Goal: Check status: Check status

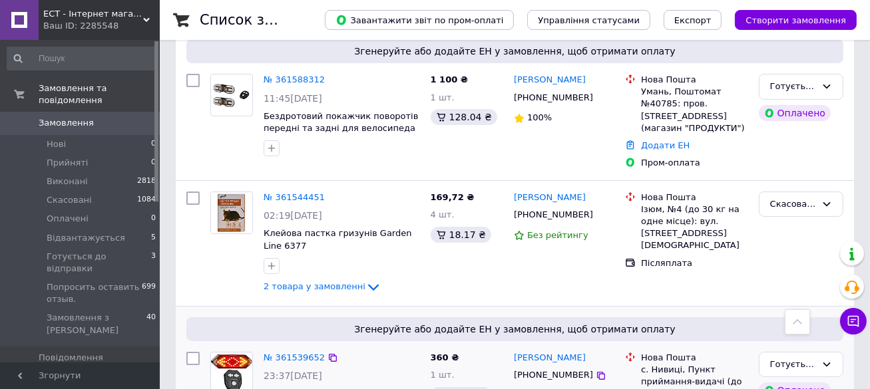
scroll to position [148, 0]
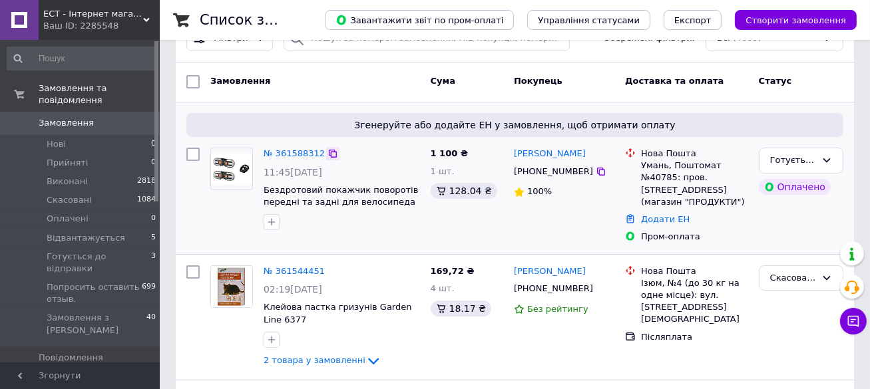
click at [328, 148] on icon at bounding box center [332, 153] width 11 height 11
click at [327, 153] on icon at bounding box center [332, 153] width 11 height 11
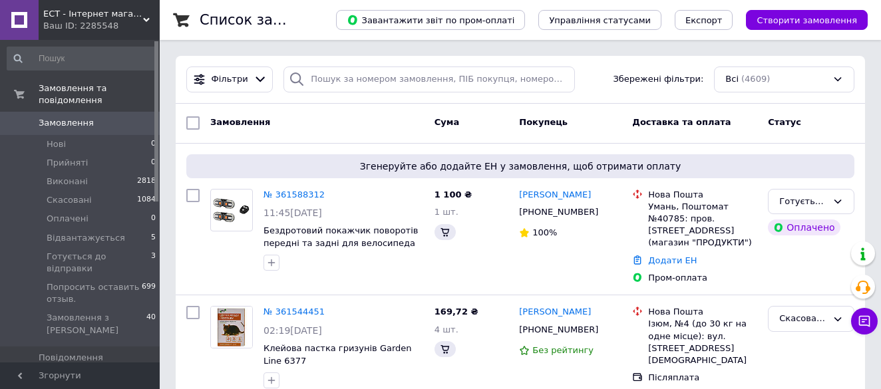
click at [295, 190] on link "№ 361588312" at bounding box center [294, 195] width 61 height 10
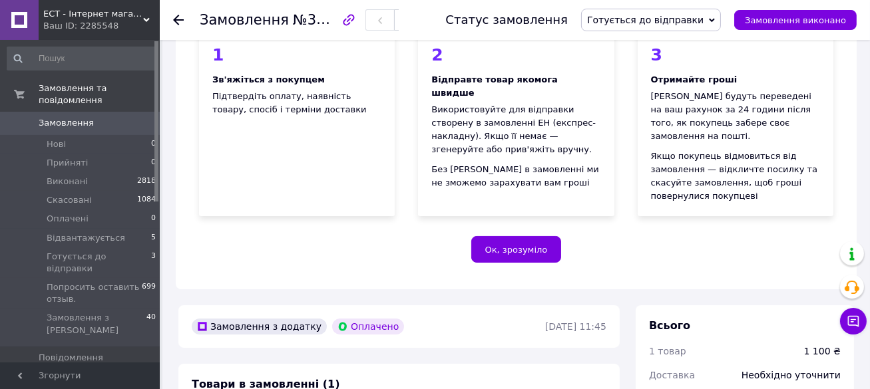
scroll to position [222, 0]
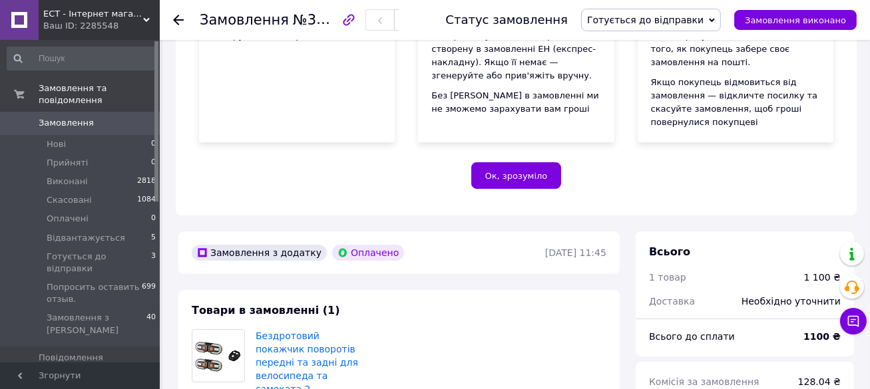
click at [329, 25] on span "№361588312" at bounding box center [340, 19] width 95 height 17
copy span "361588312"
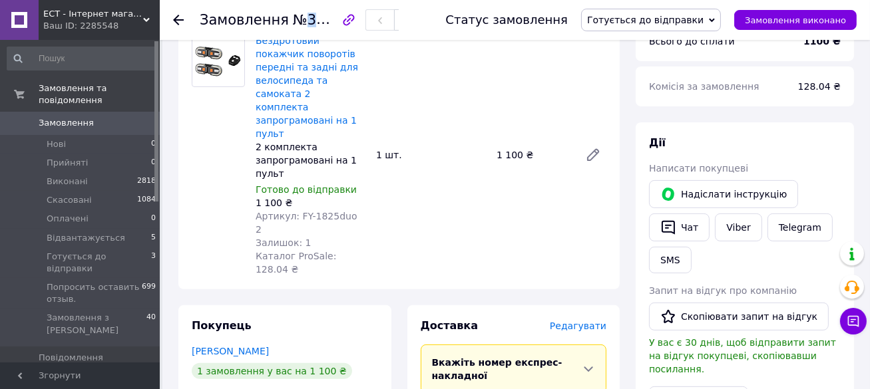
scroll to position [665, 0]
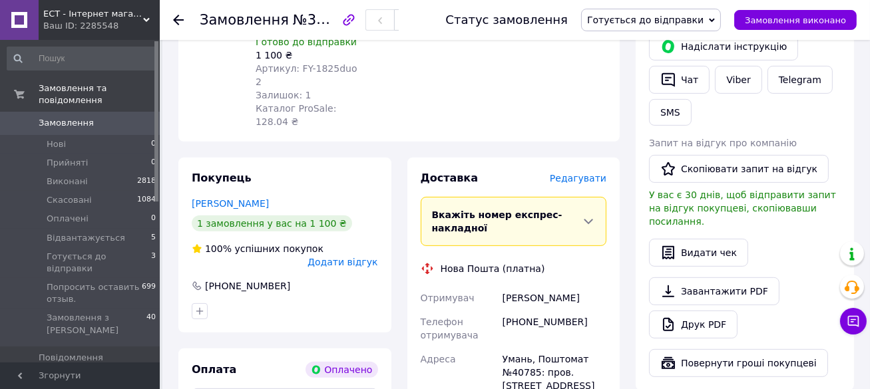
click at [538, 310] on div "[PHONE_NUMBER]" at bounding box center [554, 328] width 109 height 37
copy div "380979367608"
click at [516, 286] on div "Паламарчук Сергій" at bounding box center [554, 298] width 109 height 24
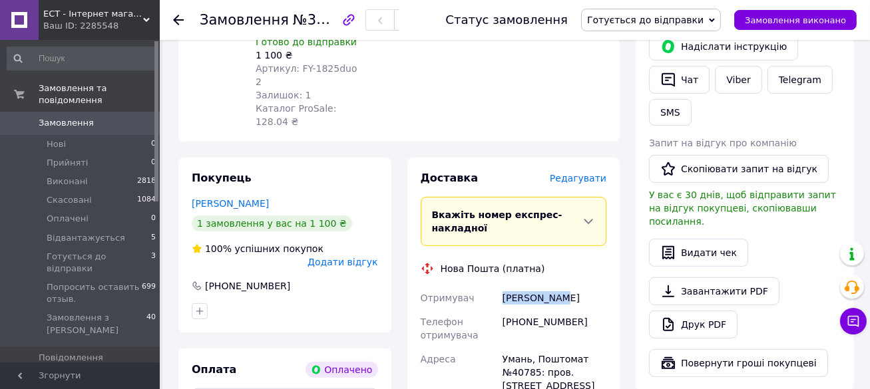
copy div "Паламарчук"
click at [570, 286] on div "Паламарчук Сергій" at bounding box center [554, 298] width 109 height 24
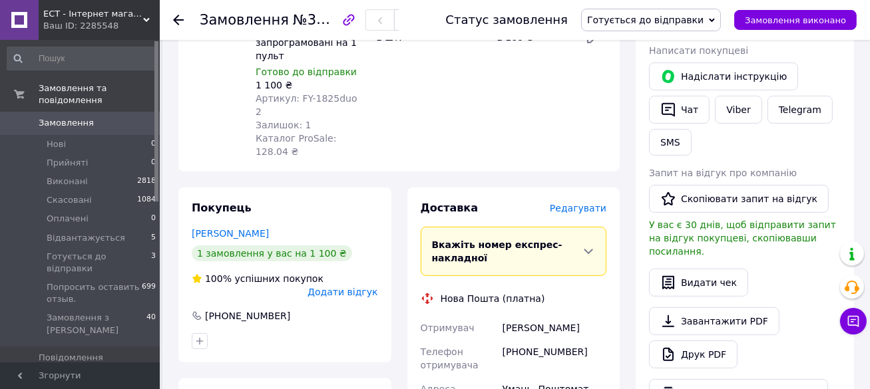
scroll to position [665, 0]
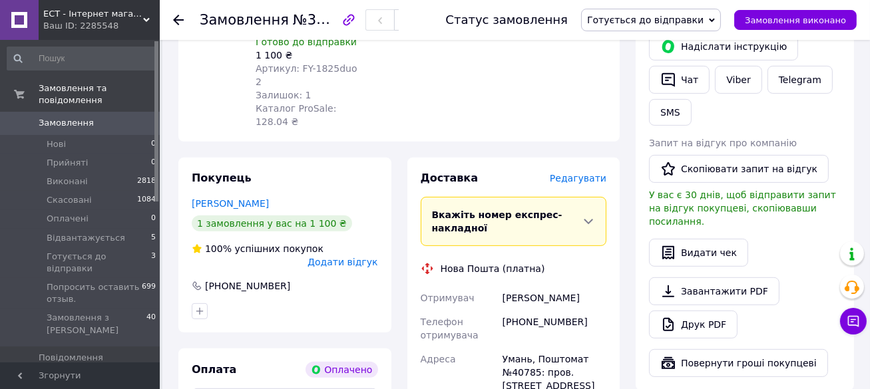
click at [570, 310] on div "[PHONE_NUMBER]" at bounding box center [554, 328] width 109 height 37
click at [568, 286] on div "Паламарчук Сергій" at bounding box center [554, 298] width 109 height 24
copy div "Сергій"
click at [533, 310] on div "[PHONE_NUMBER]" at bounding box center [554, 328] width 109 height 37
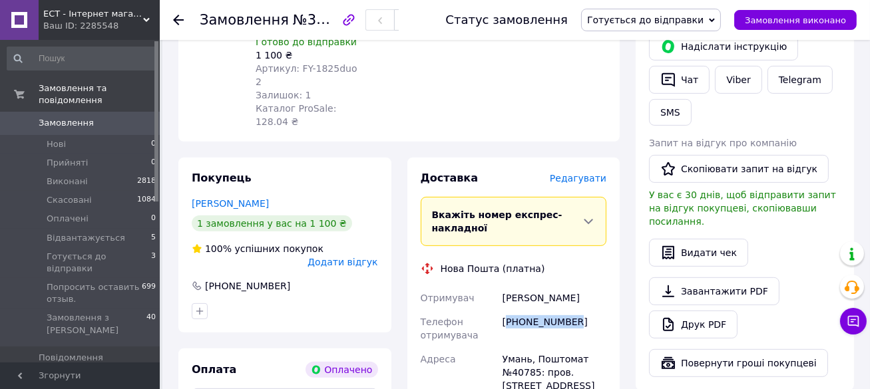
click at [533, 310] on div "[PHONE_NUMBER]" at bounding box center [554, 328] width 109 height 37
copy div "380979367608"
click at [511, 286] on div "Паламарчук Сергій" at bounding box center [554, 298] width 109 height 24
copy div "Паламарчук"
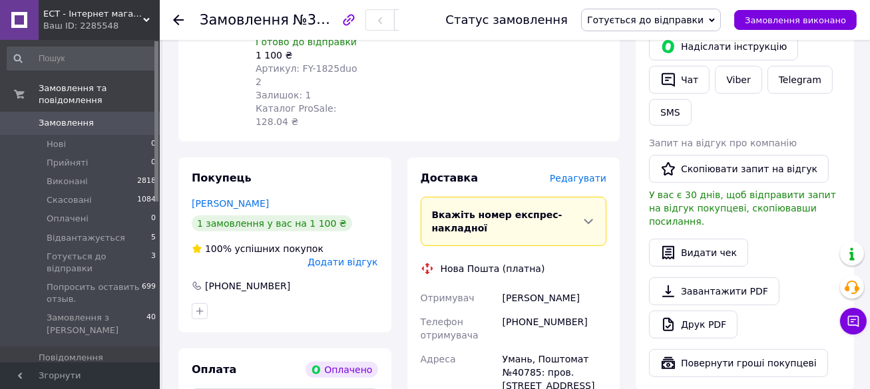
click at [569, 286] on div "Паламарчук Сергій" at bounding box center [554, 298] width 109 height 24
copy div "Сергій"
click at [511, 347] on div "Умань, Поштомат №40785: пров. [STREET_ADDRESS] (магазин "ПРОДУКТИ")" at bounding box center [554, 385] width 109 height 77
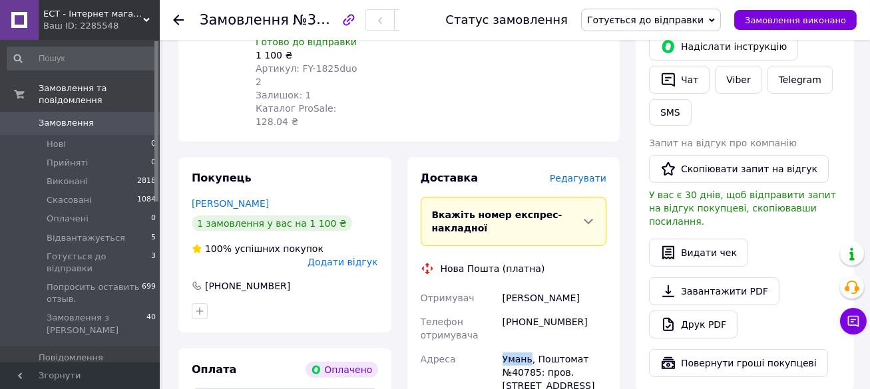
copy div "Умань"
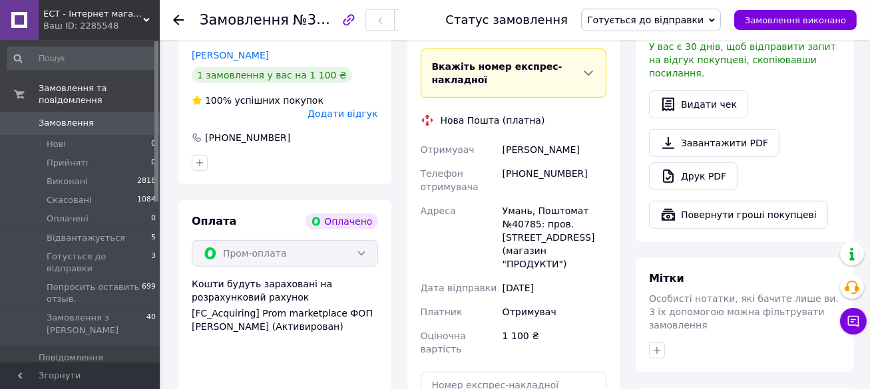
click at [573, 276] on div "12.09.2025" at bounding box center [554, 288] width 109 height 24
drag, startPoint x: 510, startPoint y: 162, endPoint x: 536, endPoint y: 160, distance: 26.0
click at [536, 199] on div "Умань, Поштомат №40785: пров. [STREET_ADDRESS] (магазин "ПРОДУКТИ")" at bounding box center [554, 237] width 109 height 77
copy div "40785"
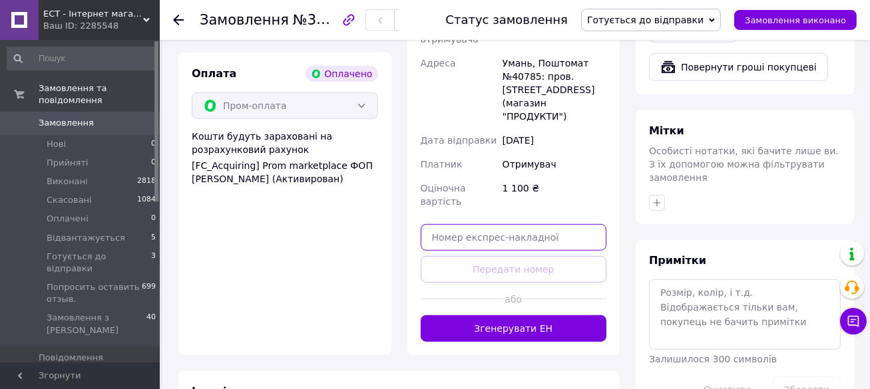
click at [512, 224] on input "text" at bounding box center [514, 237] width 186 height 27
paste input "20451247317060"
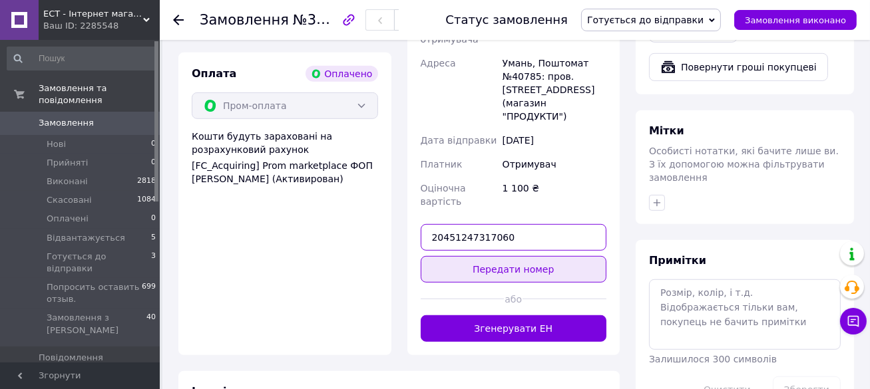
type input "20451247317060"
click at [509, 256] on button "Передати номер" at bounding box center [514, 269] width 186 height 27
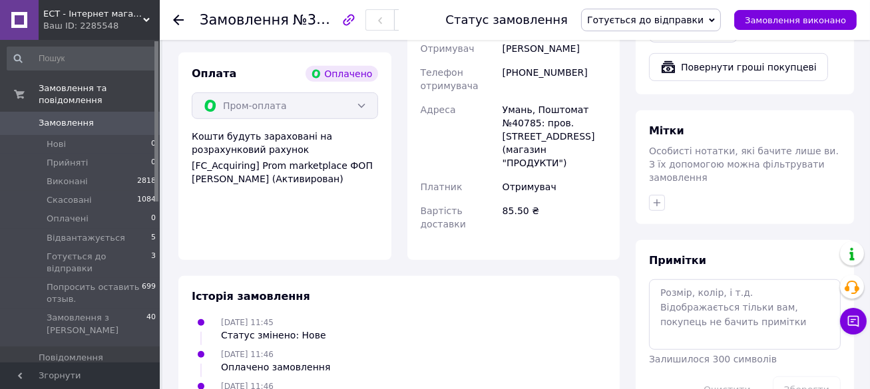
click at [175, 19] on use at bounding box center [178, 20] width 11 height 11
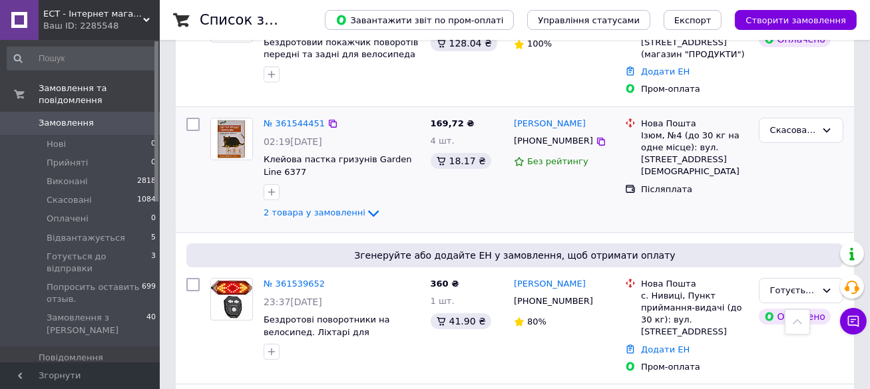
scroll to position [369, 0]
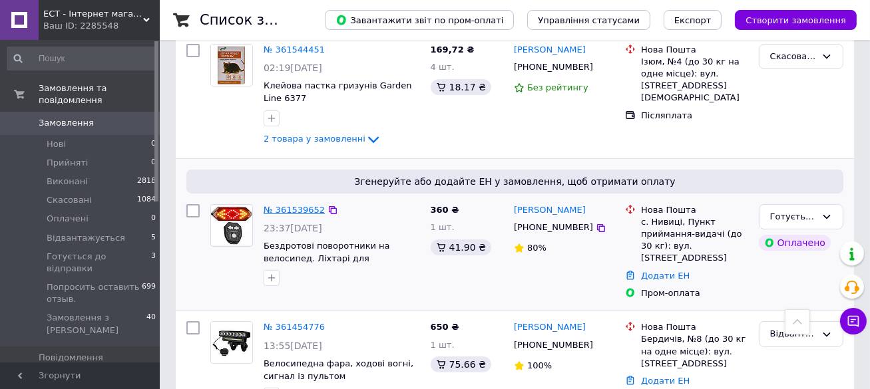
click at [306, 205] on link "№ 361539652" at bounding box center [294, 210] width 61 height 10
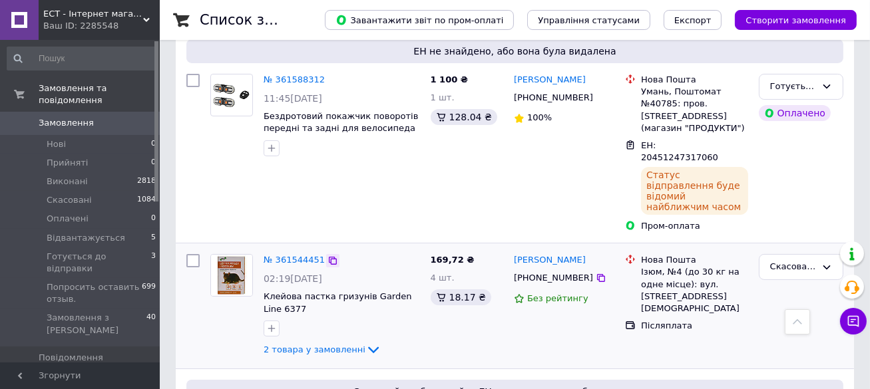
scroll to position [369, 0]
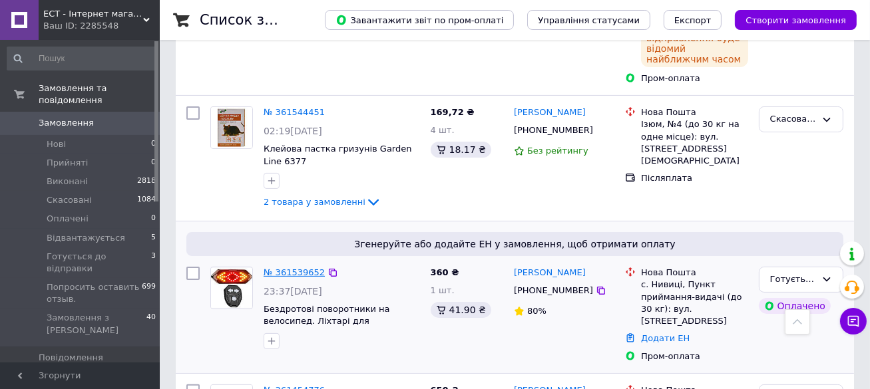
click at [305, 268] on link "№ 361539652" at bounding box center [294, 273] width 61 height 10
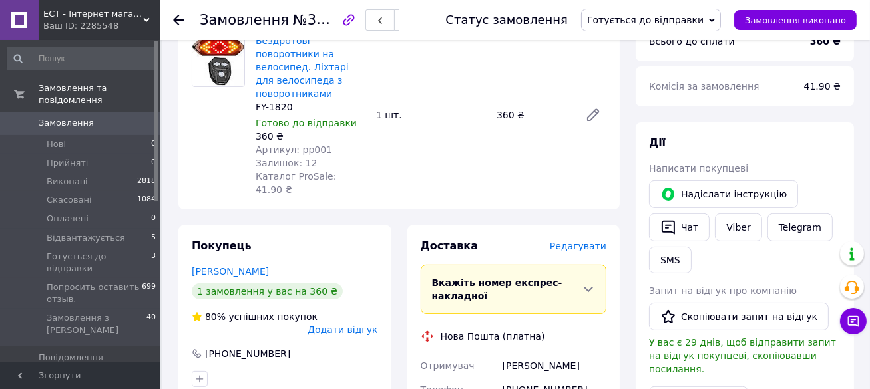
scroll to position [665, 0]
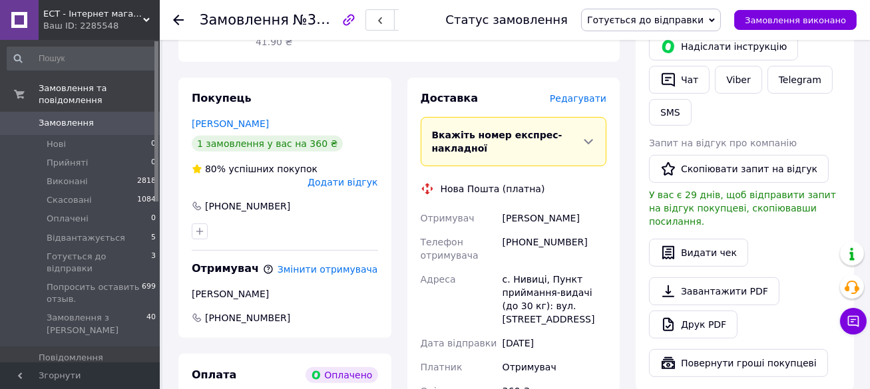
click at [525, 230] on div "[PHONE_NUMBER]" at bounding box center [554, 248] width 109 height 37
copy div "380965868754"
click at [514, 206] on div "Рябий Павло" at bounding box center [554, 218] width 109 height 24
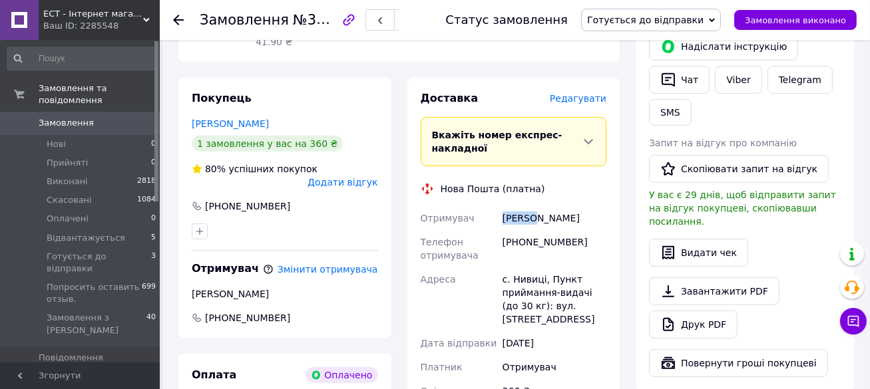
copy div "Рябий"
click at [543, 206] on div "Рябий Павло" at bounding box center [554, 218] width 109 height 24
copy div "Павло"
click at [515, 268] on div "с. Нивиці, Пункт приймання-видачі (до 30 кг): вул. [STREET_ADDRESS]" at bounding box center [554, 300] width 109 height 64
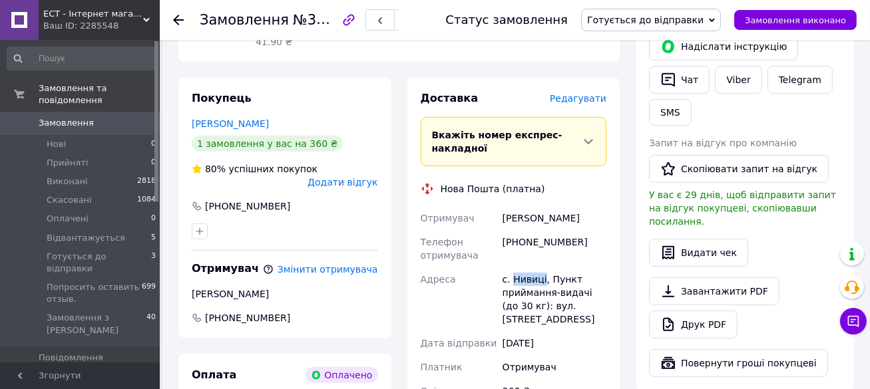
click at [515, 268] on div "с. Нивиці, Пункт приймання-видачі (до 30 кг): вул. [STREET_ADDRESS]" at bounding box center [554, 300] width 109 height 64
copy div "Нивиці"
click at [494, 268] on div "Адреса" at bounding box center [459, 300] width 82 height 64
drag, startPoint x: 498, startPoint y: 240, endPoint x: 544, endPoint y: 246, distance: 47.0
click at [544, 243] on div "Отримувач Рябий Павло Телефон отримувача +380965868754 Адреса с. Нивиці, Пункт …" at bounding box center [514, 311] width 192 height 210
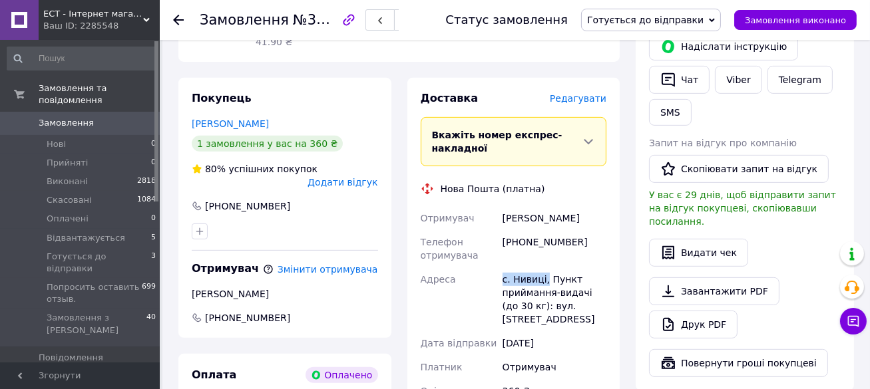
copy div "Адреса с. Нивиці,"
click at [485, 281] on div "Адреса" at bounding box center [459, 300] width 82 height 64
